Goal: Use online tool/utility: Utilize a website feature to perform a specific function

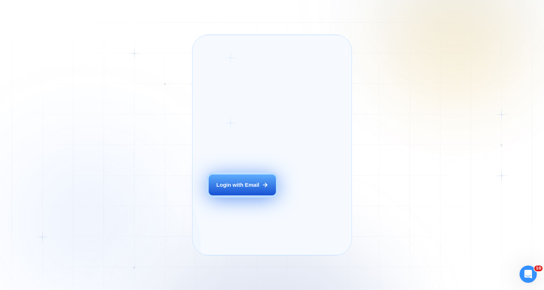
click at [239, 196] on button "Login with Email" at bounding box center [242, 185] width 67 height 21
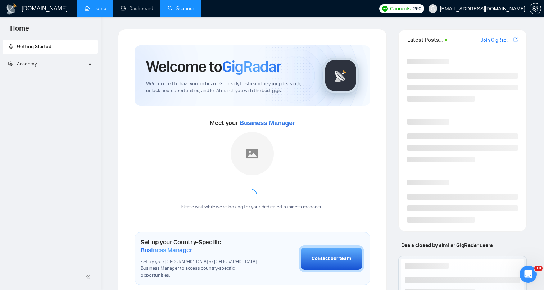
click at [189, 6] on link "Scanner" at bounding box center [181, 8] width 27 height 6
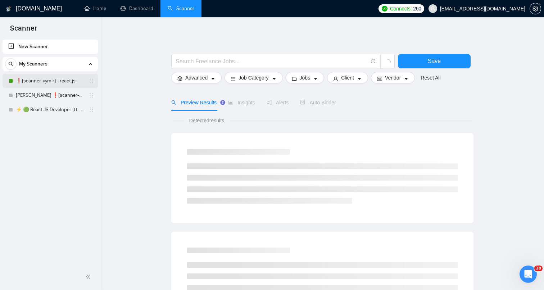
click at [58, 77] on link "❗[scanner-vymir] - react.js" at bounding box center [50, 81] width 68 height 14
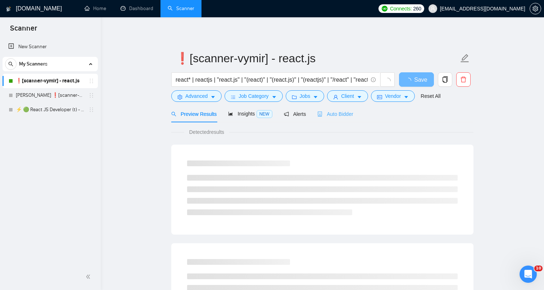
click at [345, 119] on div "Auto Bidder" at bounding box center [335, 113] width 36 height 17
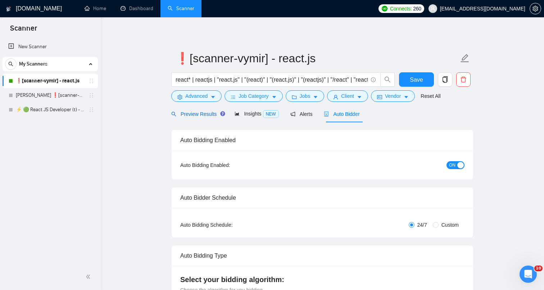
click at [205, 115] on span "Preview Results" at bounding box center [197, 114] width 52 height 6
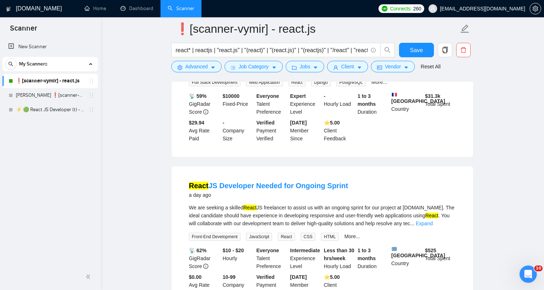
scroll to position [341, 0]
